Goal: Book appointment/travel/reservation

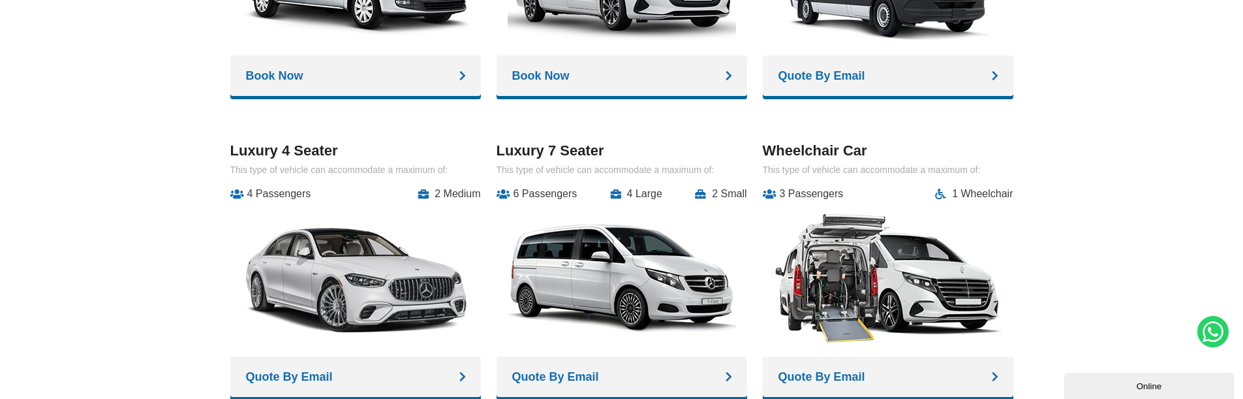
scroll to position [2022, 0]
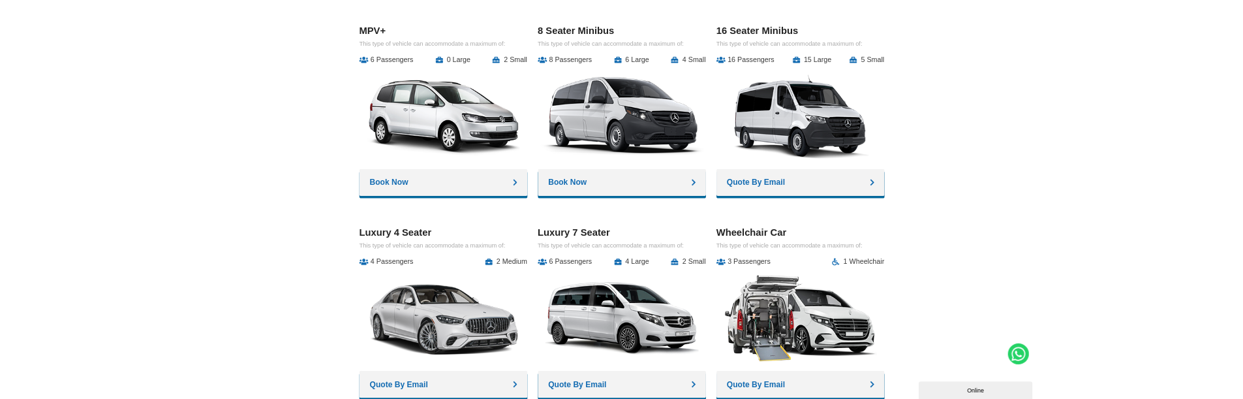
scroll to position [1826, 0]
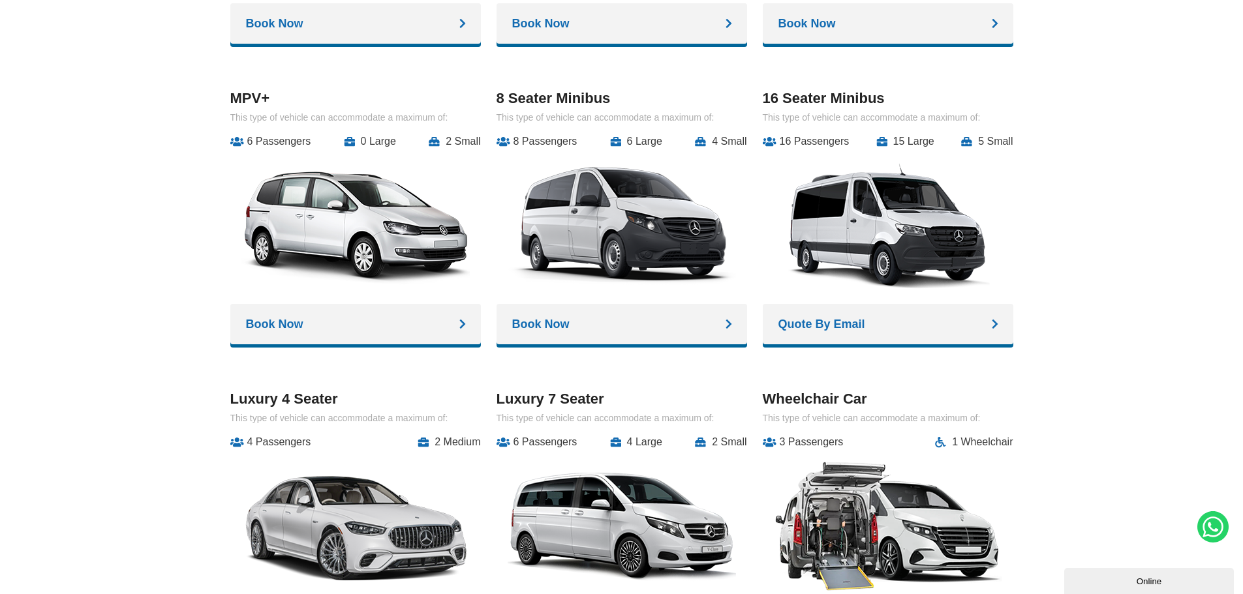
scroll to position [1761, 0]
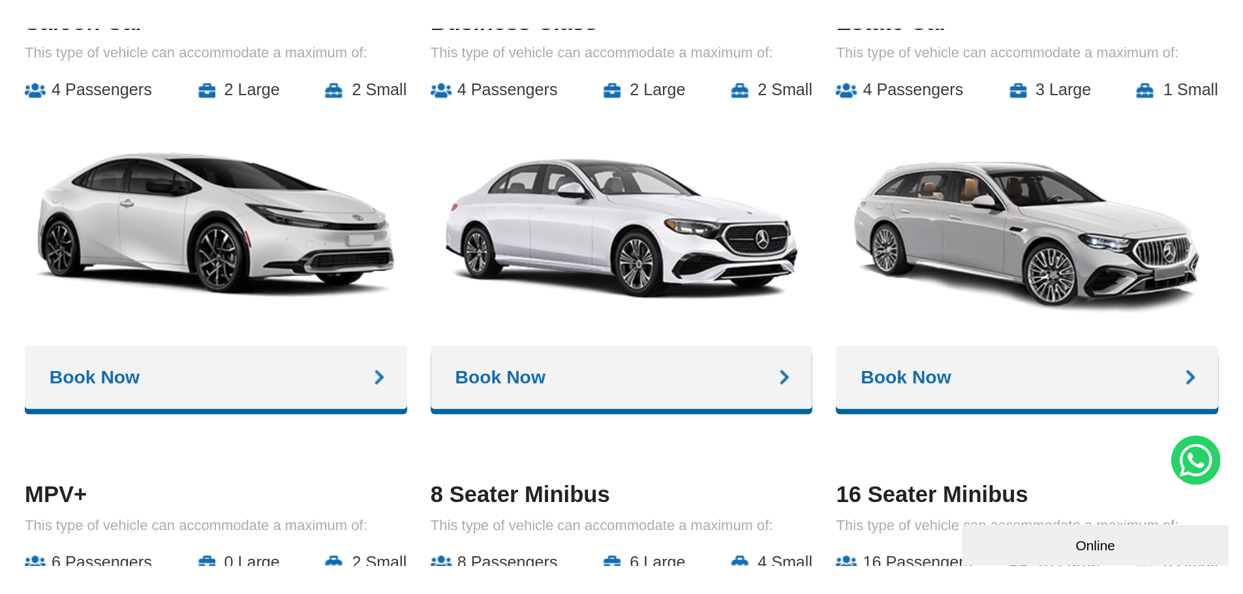
scroll to position [1598, 0]
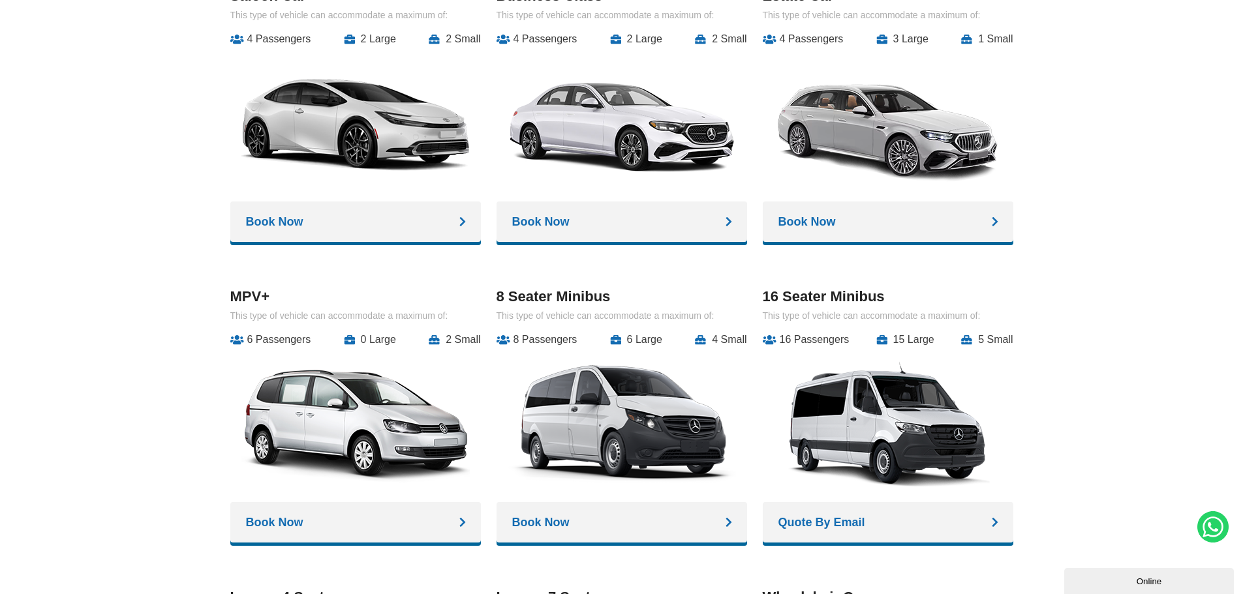
drag, startPoint x: 1073, startPoint y: 180, endPoint x: 1080, endPoint y: 198, distance: 18.8
click at [1073, 180] on div "A1 cars for every budget and occasion Saloon Car This type of vehicle can accom…" at bounding box center [621, 387] width 1243 height 922
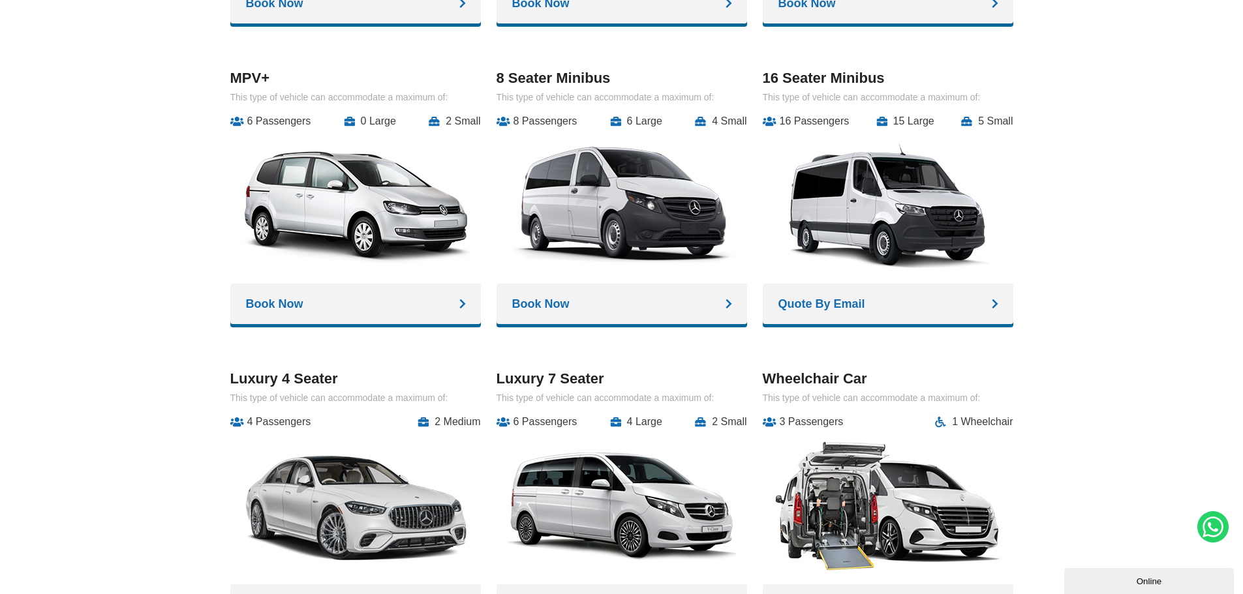
scroll to position [1794, 0]
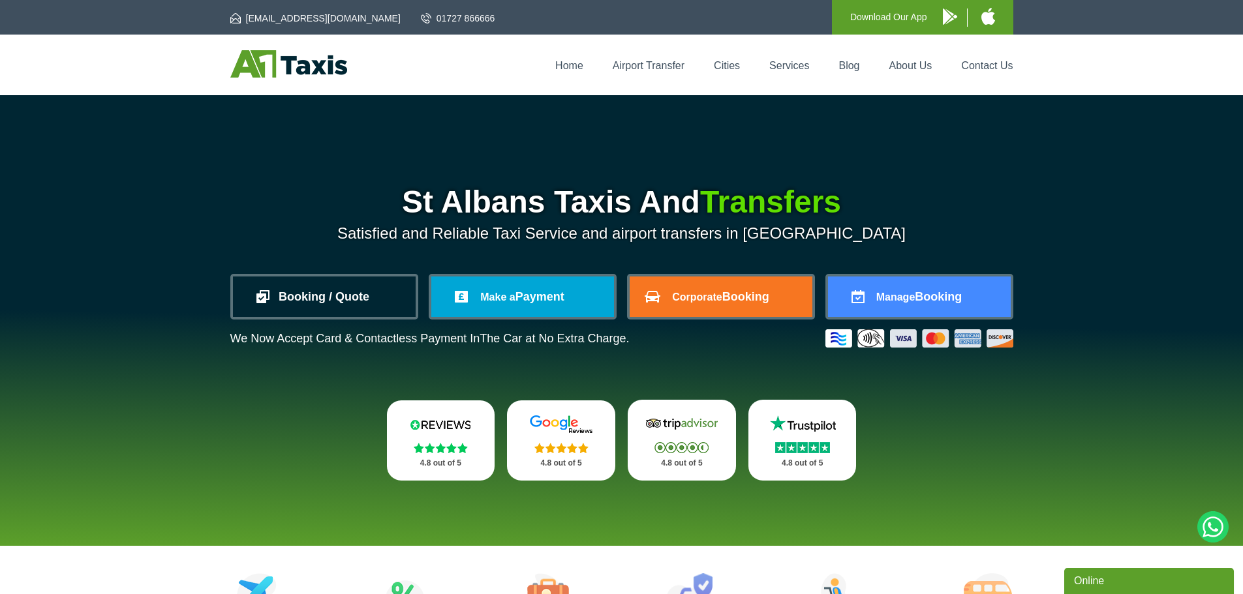
click at [369, 295] on link "Booking / Quote" at bounding box center [324, 297] width 183 height 40
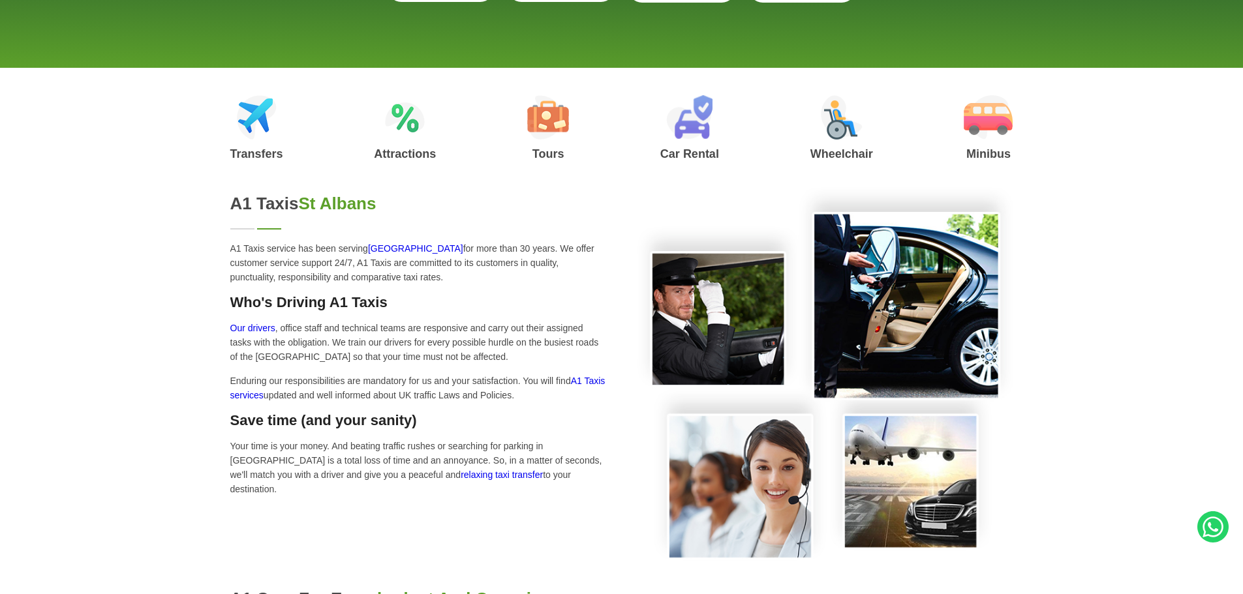
type input "**********"
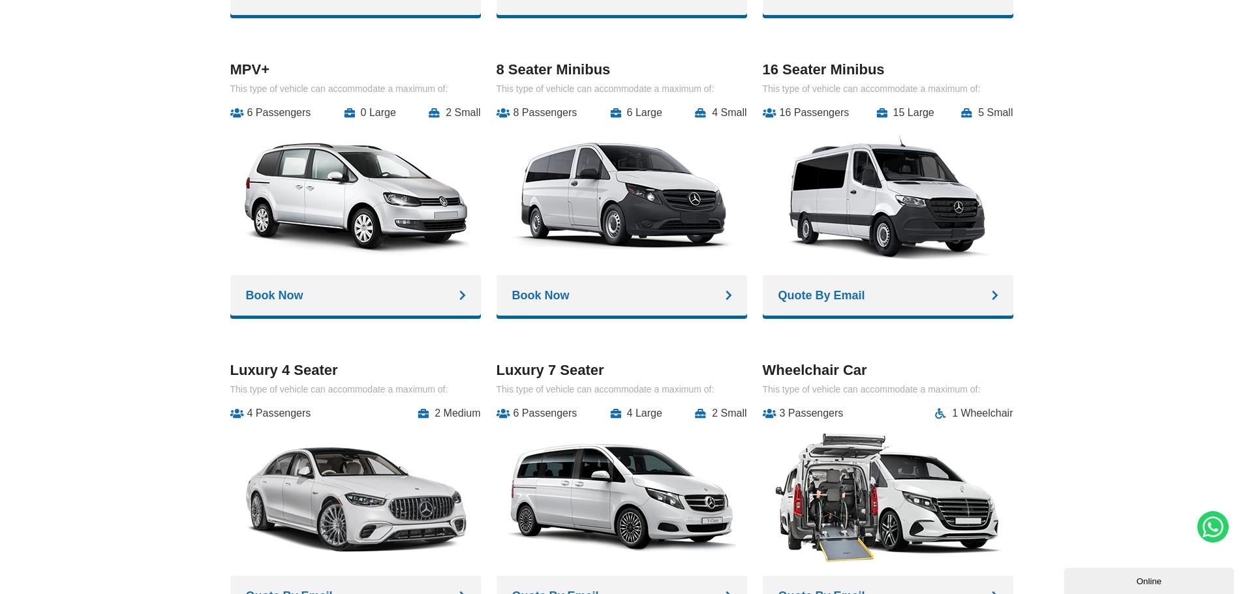
scroll to position [1435, 0]
